Goal: Information Seeking & Learning: Learn about a topic

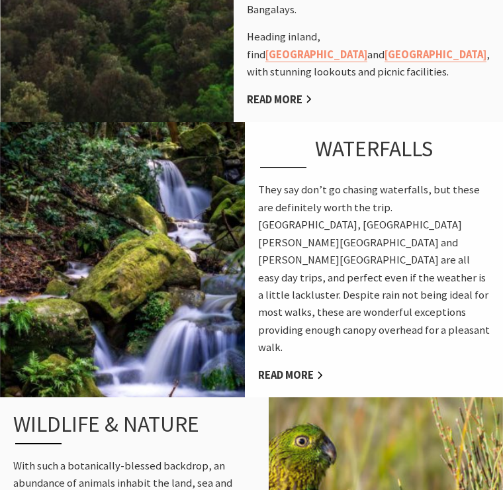
scroll to position [931, 0]
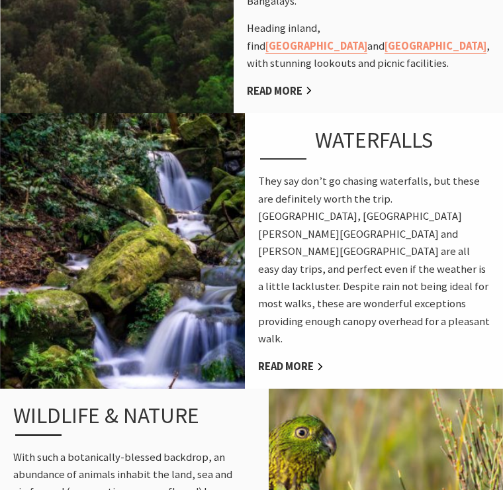
click at [302, 360] on link "Read More" at bounding box center [291, 367] width 66 height 15
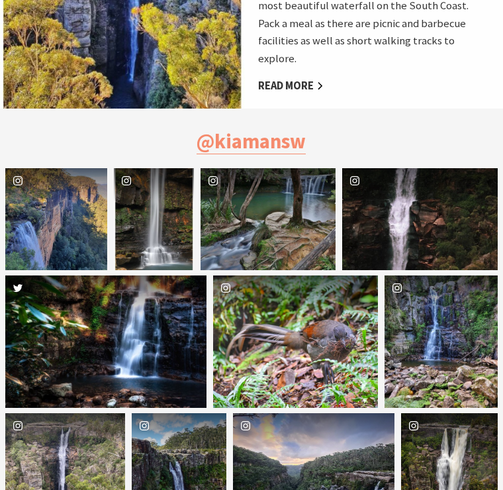
scroll to position [953, 0]
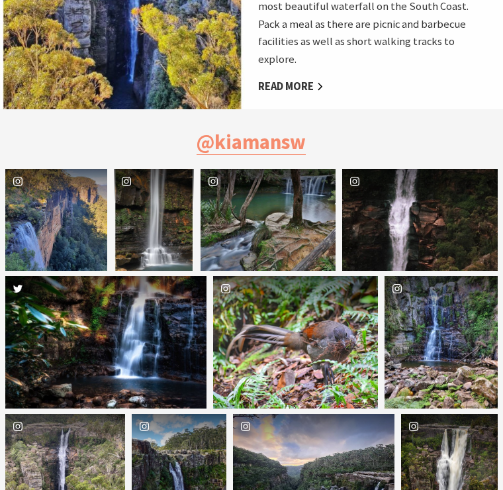
click at [56, 187] on div "bor.hctim" at bounding box center [56, 220] width 102 height 102
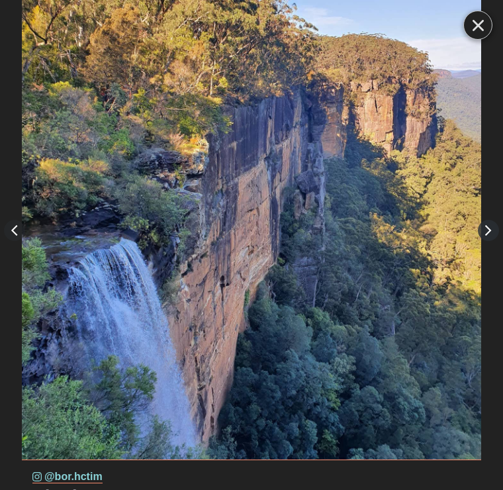
click at [487, 238] on button "Right" at bounding box center [488, 230] width 21 height 21
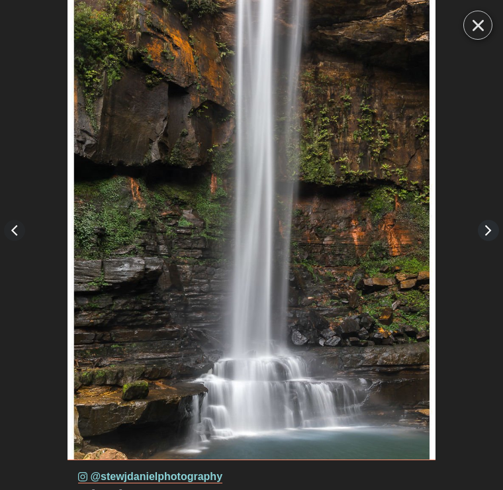
click at [493, 239] on button "Right" at bounding box center [488, 230] width 21 height 21
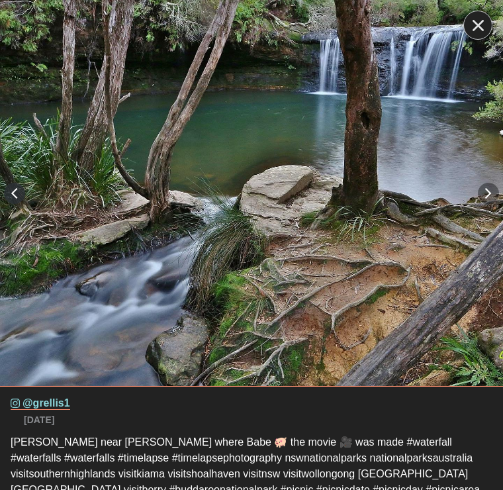
click at [14, 193] on button "Left" at bounding box center [14, 193] width 21 height 21
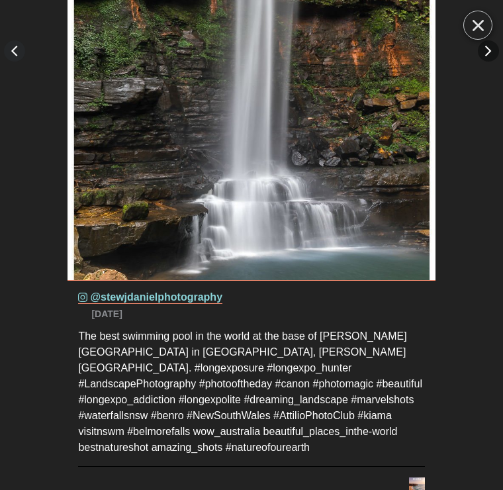
scroll to position [179, 0]
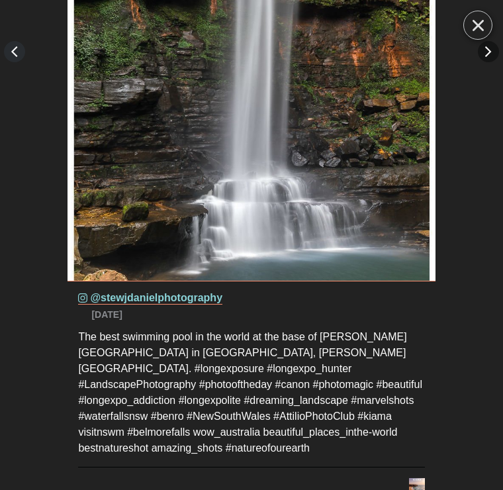
click at [18, 56] on button "Left" at bounding box center [14, 51] width 21 height 21
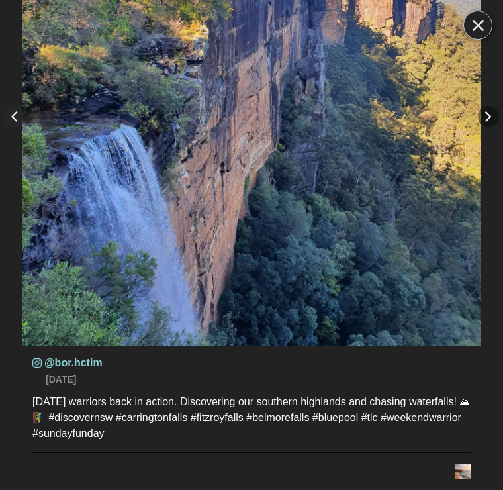
scroll to position [115, 0]
click at [487, 119] on button "Right" at bounding box center [488, 116] width 21 height 21
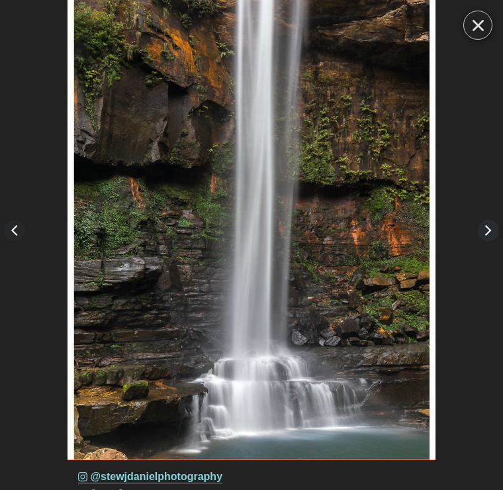
click at [487, 232] on button "Right" at bounding box center [488, 230] width 21 height 21
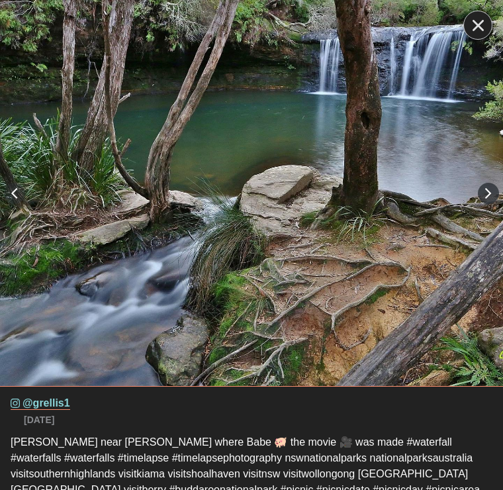
click at [491, 195] on button "Right" at bounding box center [488, 193] width 21 height 21
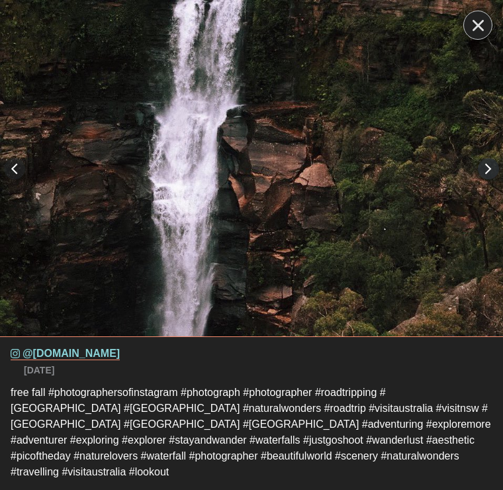
click at [479, 177] on button "Right" at bounding box center [488, 168] width 21 height 21
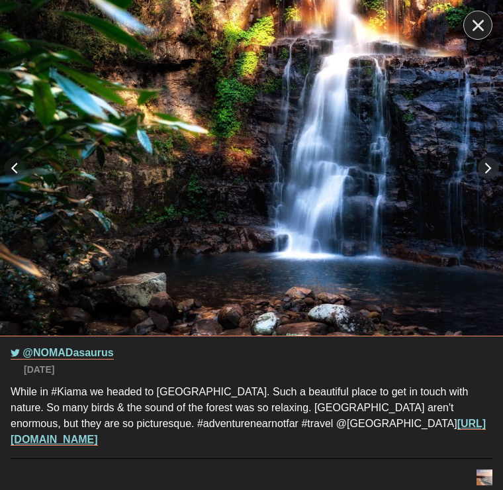
click at [483, 170] on button "Right" at bounding box center [488, 168] width 21 height 21
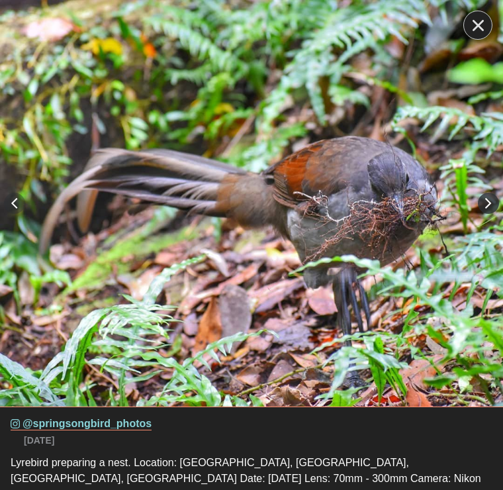
click at [485, 207] on button "Right" at bounding box center [488, 203] width 21 height 21
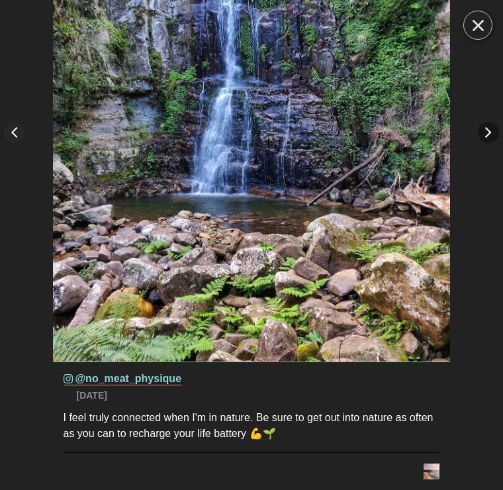
scroll to position [99, 0]
click at [478, 125] on button "Right" at bounding box center [488, 132] width 21 height 21
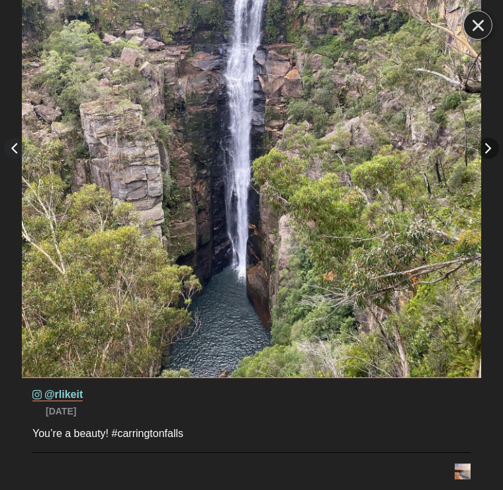
scroll to position [83, 0]
click at [486, 156] on button "Right" at bounding box center [488, 148] width 21 height 21
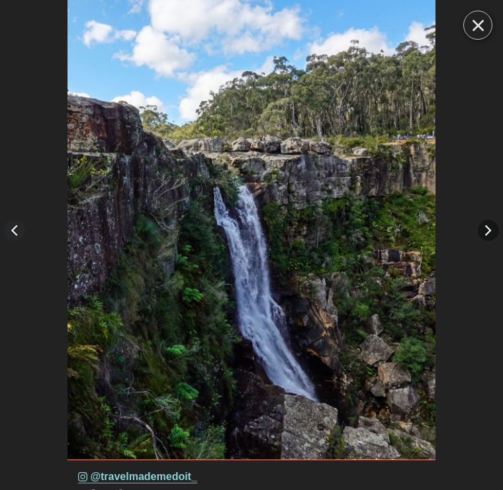
click at [481, 26] on icon "Close" at bounding box center [478, 25] width 11 height 11
